Goal: Task Accomplishment & Management: Use online tool/utility

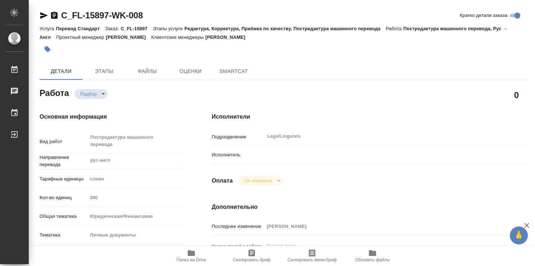
type textarea "x"
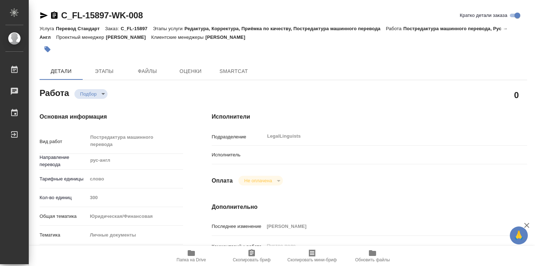
type textarea "x"
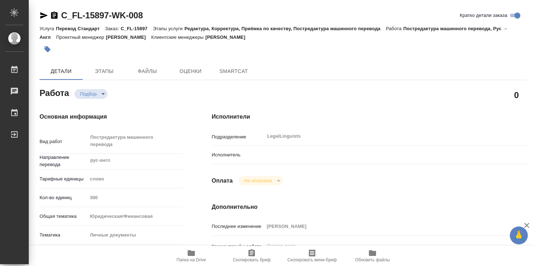
type textarea "x"
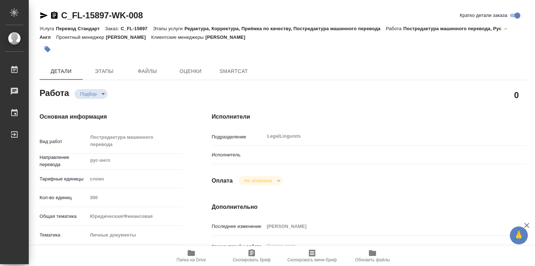
type textarea "x"
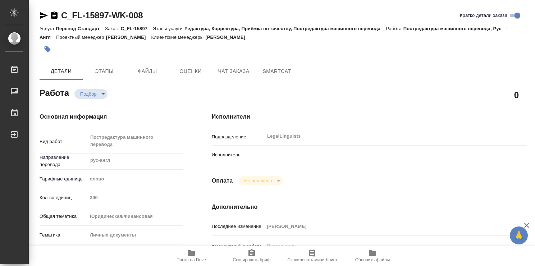
type textarea "x"
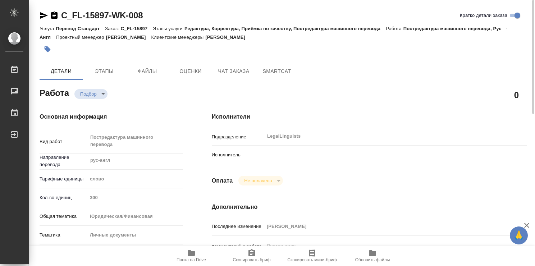
type textarea "x"
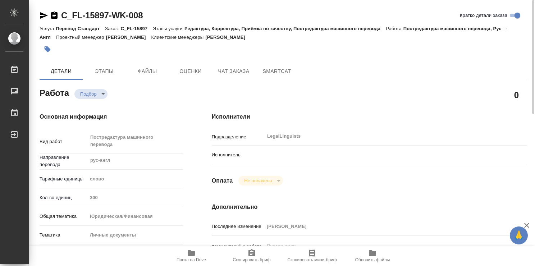
type textarea "x"
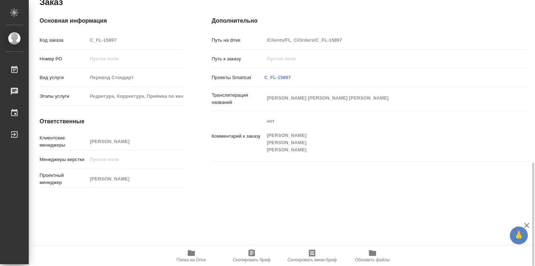
type textarea "x"
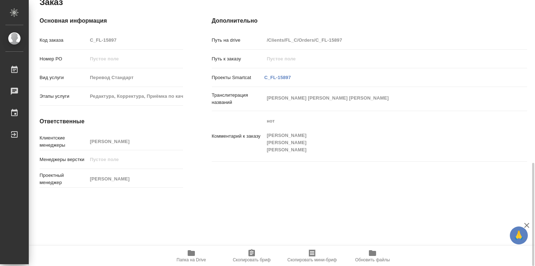
type textarea "x"
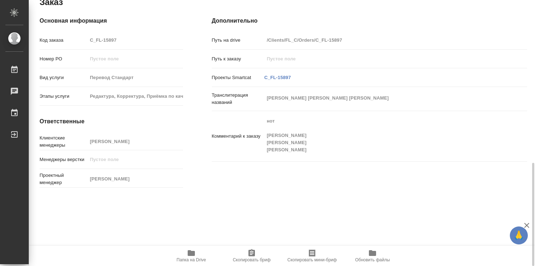
scroll to position [360, 0]
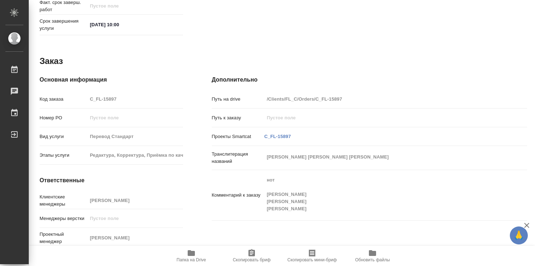
type textarea "x"
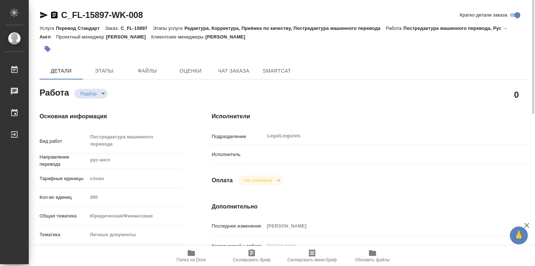
scroll to position [0, 0]
click at [267, 68] on span "SmartCat" at bounding box center [276, 71] width 35 height 9
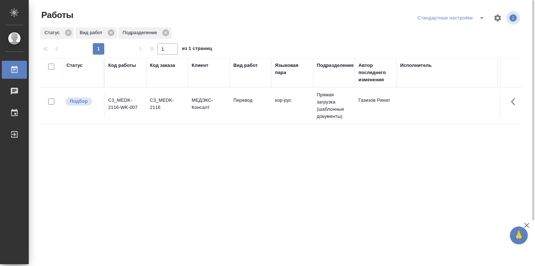
click at [230, 114] on td "Перевод" at bounding box center [251, 105] width 42 height 25
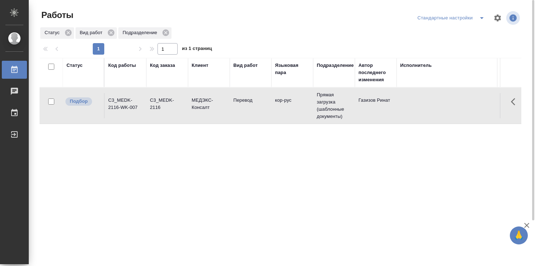
click at [230, 114] on td "Перевод" at bounding box center [251, 105] width 42 height 25
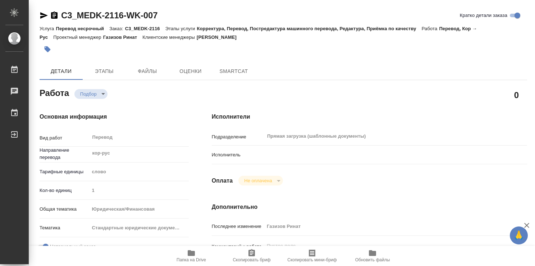
type textarea "x"
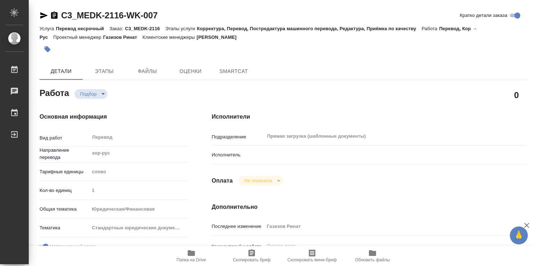
type textarea "x"
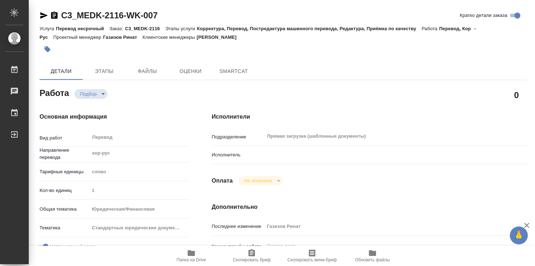
type textarea "x"
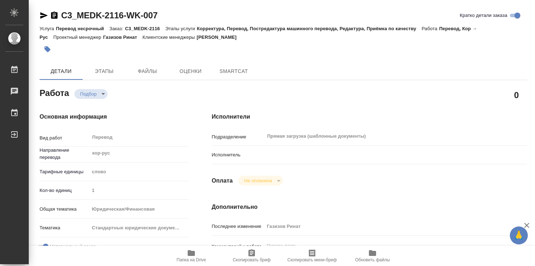
type textarea "x"
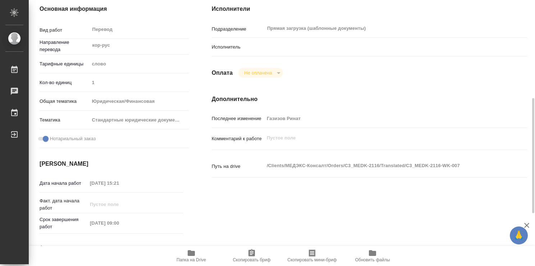
scroll to position [180, 0]
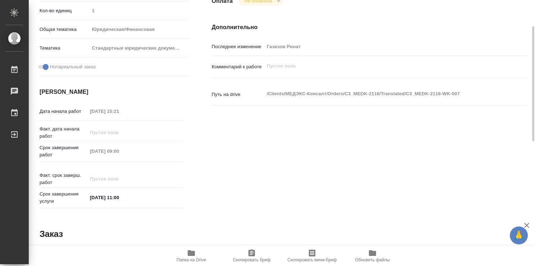
type textarea "x"
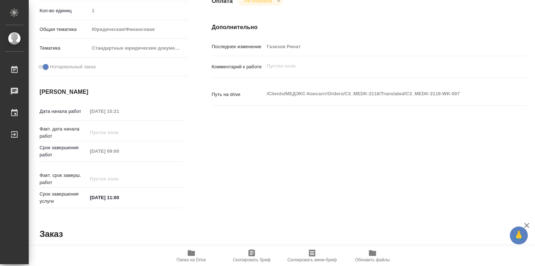
type textarea "x"
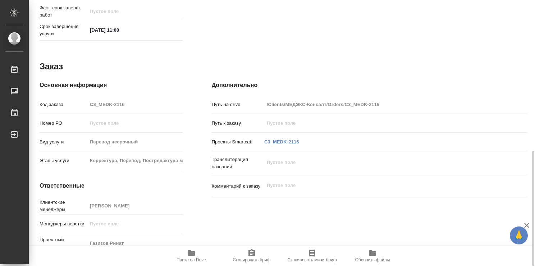
type textarea "x"
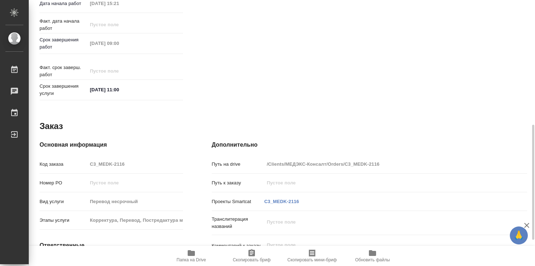
scroll to position [347, 0]
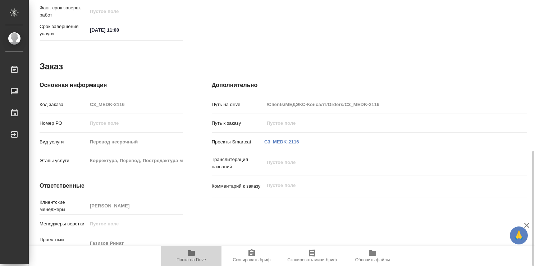
click at [191, 257] on span "Папка на Drive" at bounding box center [190, 259] width 29 height 5
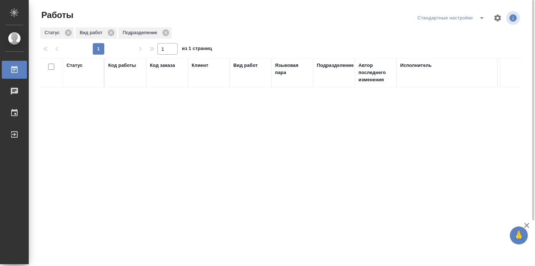
click at [220, 20] on div at bounding box center [283, 17] width 162 height 17
